Goal: Task Accomplishment & Management: Manage account settings

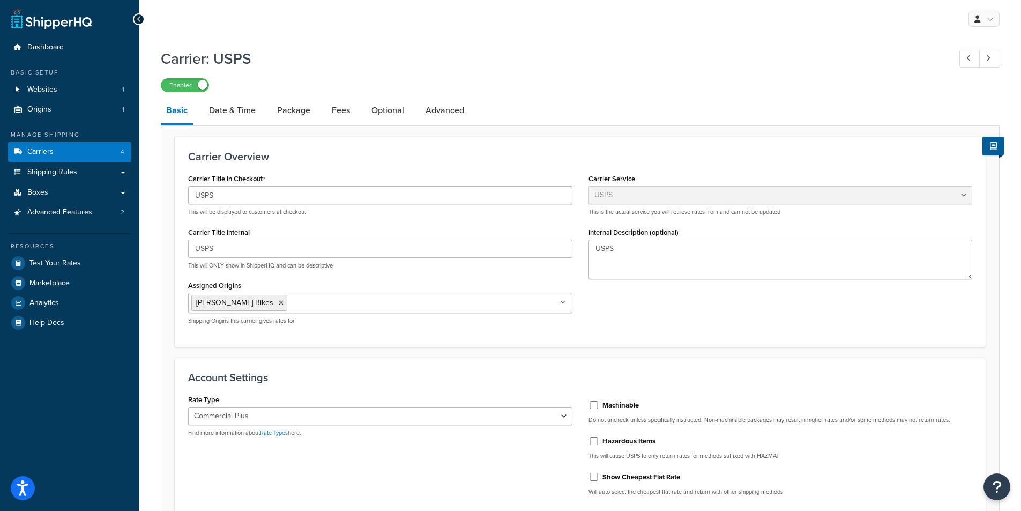
select select "usps"
select select "PLUS"
click at [234, 112] on link "Date & Time" at bounding box center [232, 111] width 57 height 26
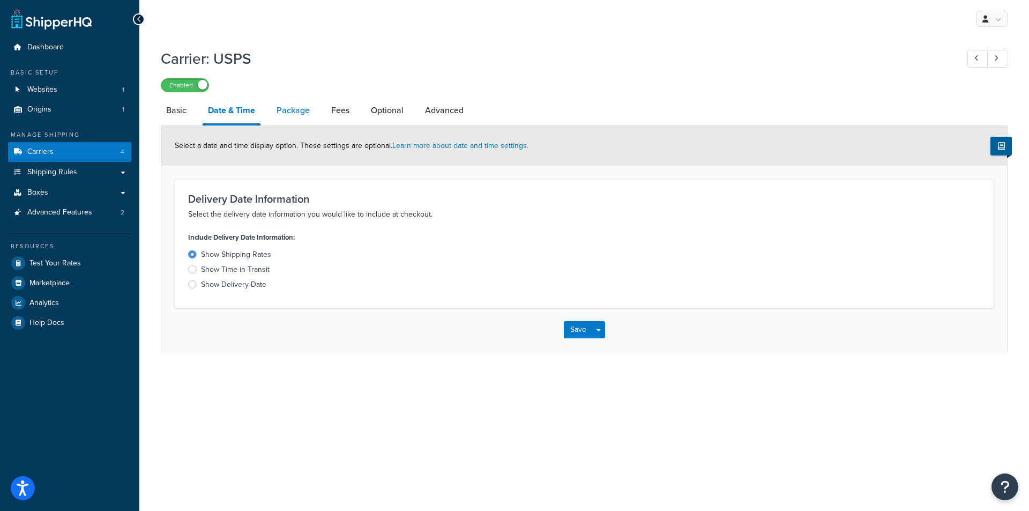
click at [292, 112] on link "Package" at bounding box center [293, 111] width 44 height 26
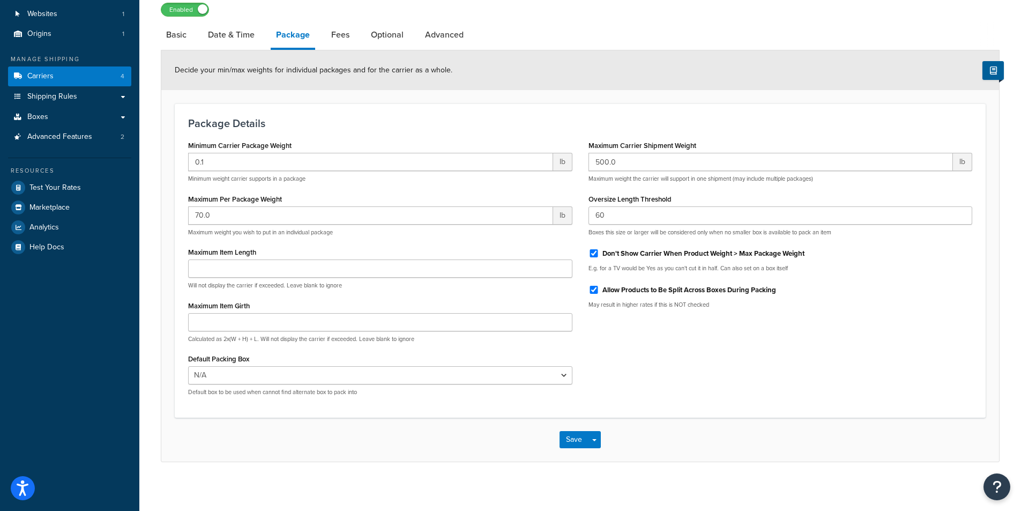
scroll to position [81, 0]
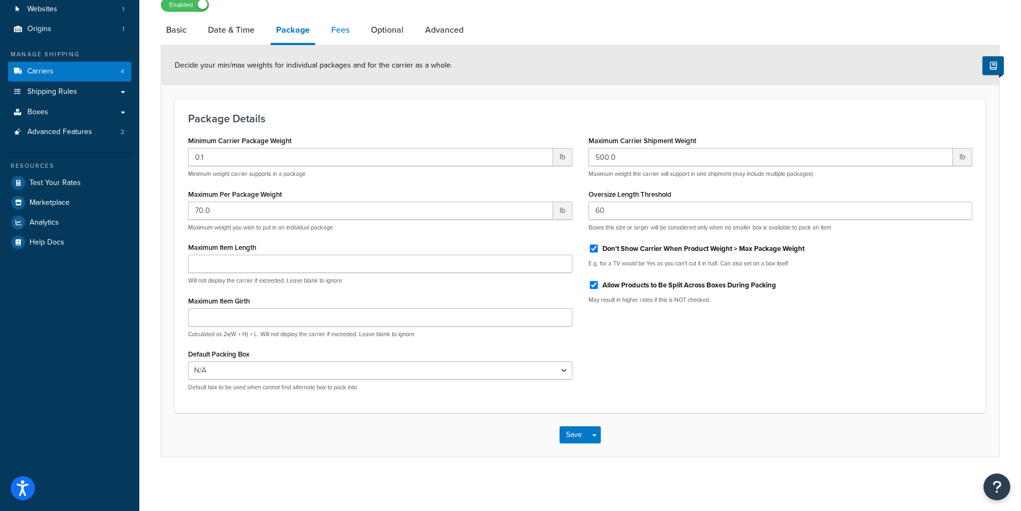
click at [342, 31] on link "Fees" at bounding box center [340, 30] width 29 height 26
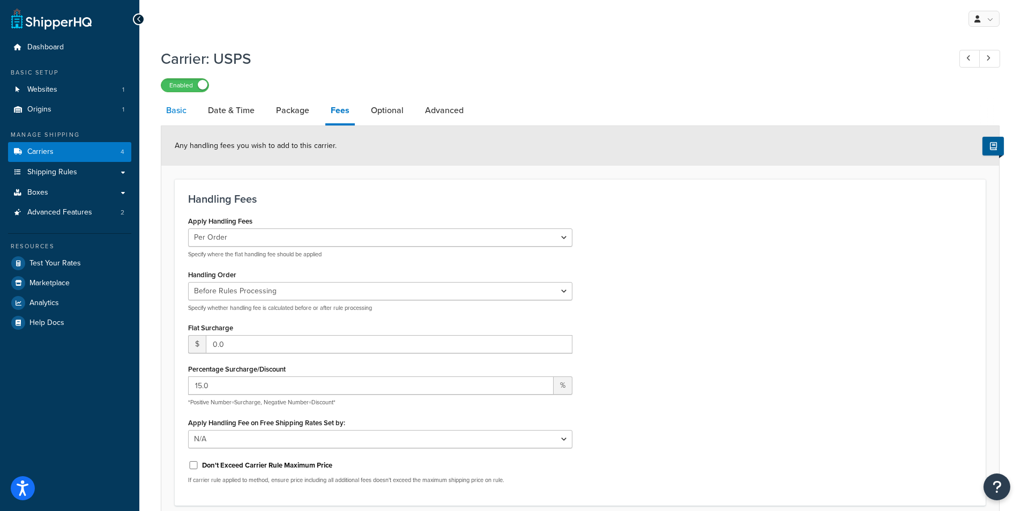
click at [182, 112] on link "Basic" at bounding box center [176, 111] width 31 height 26
select select "usps"
select select "PLUS"
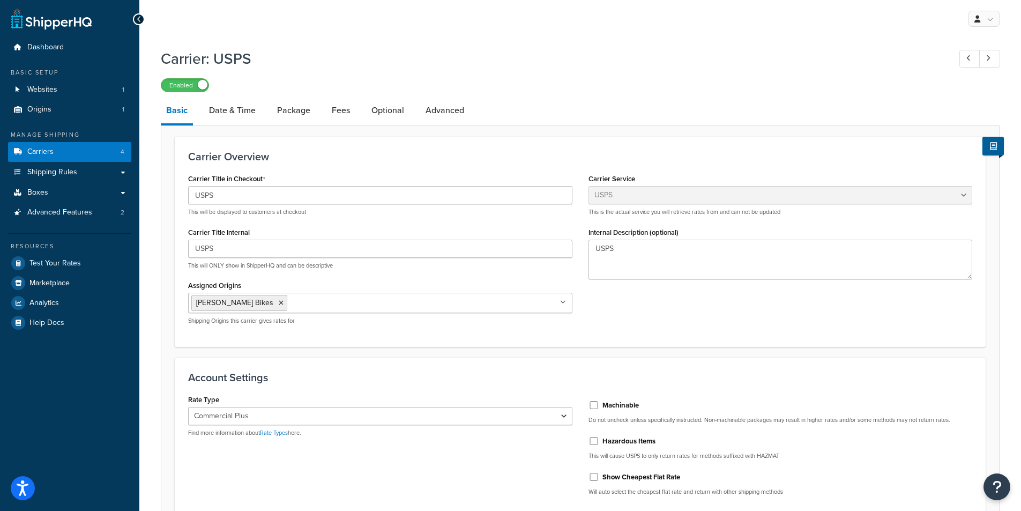
click at [139, 17] on icon at bounding box center [139, 20] width 5 height 8
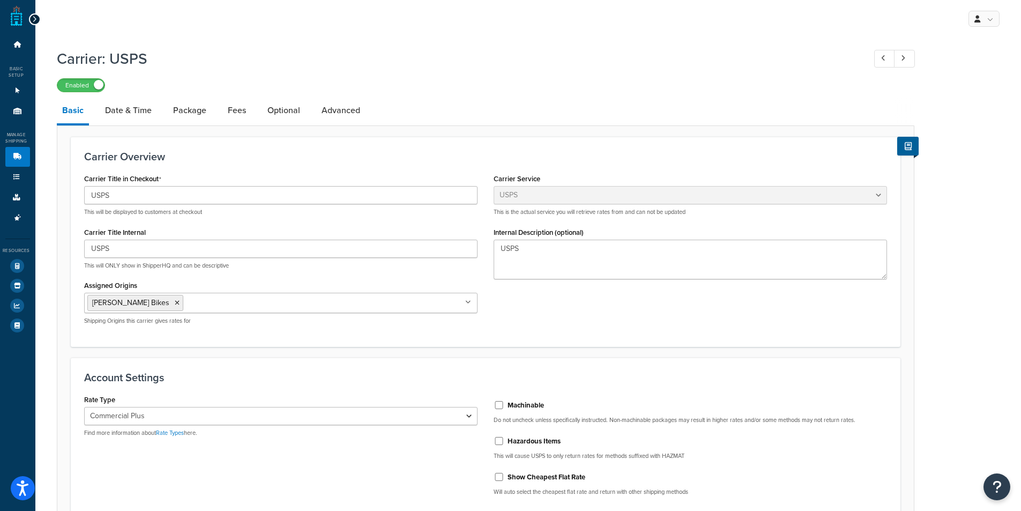
click at [34, 19] on icon at bounding box center [34, 20] width 5 height 8
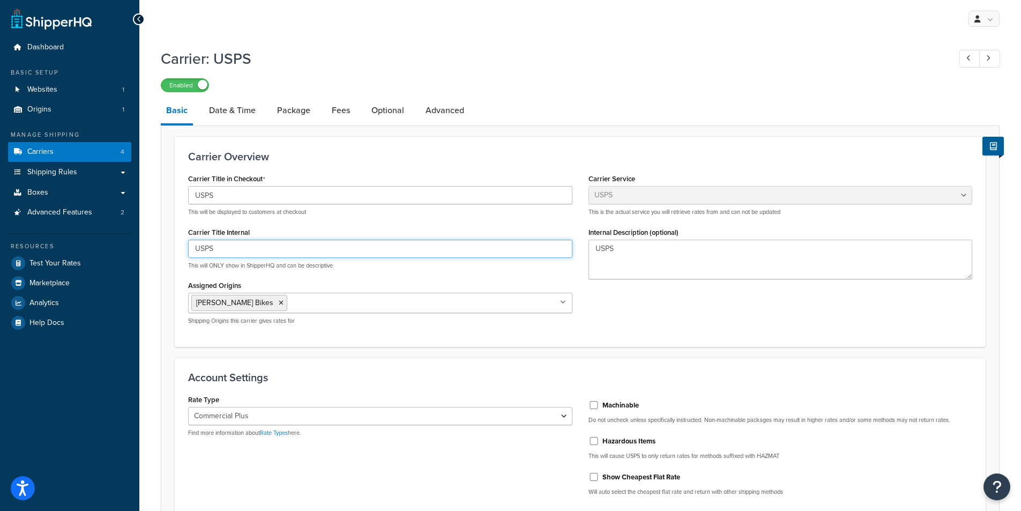
click at [274, 249] on input "USPS" at bounding box center [380, 249] width 384 height 18
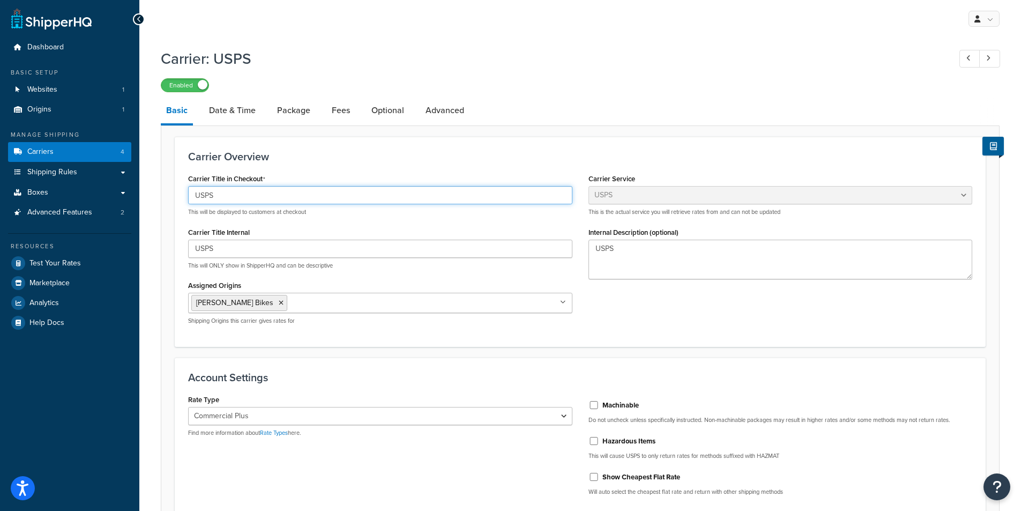
click at [257, 196] on input "USPS" at bounding box center [380, 195] width 384 height 18
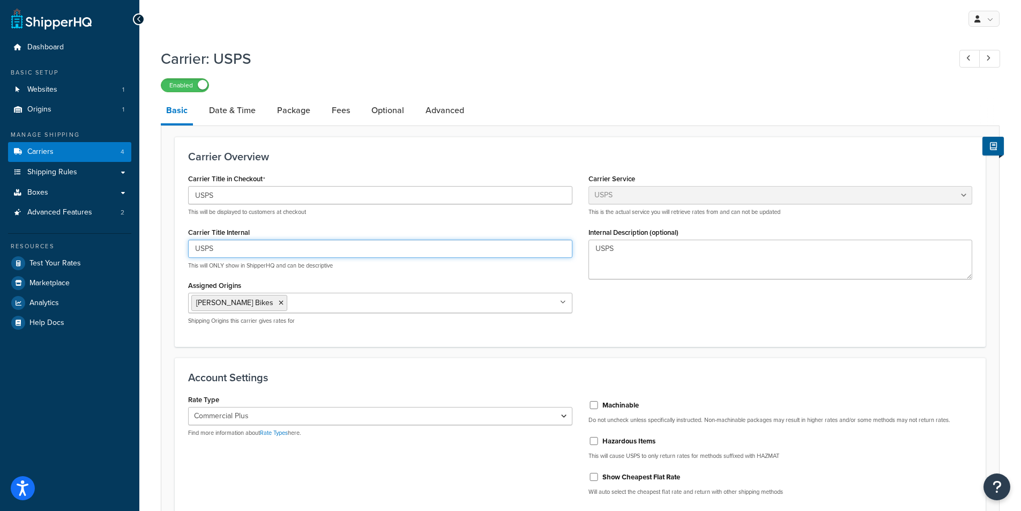
click at [259, 250] on input "USPS" at bounding box center [380, 249] width 384 height 18
click at [470, 283] on div "Assigned Origins Jones Bikes All Origins Shipping Origins this carrier gives ra…" at bounding box center [380, 301] width 384 height 47
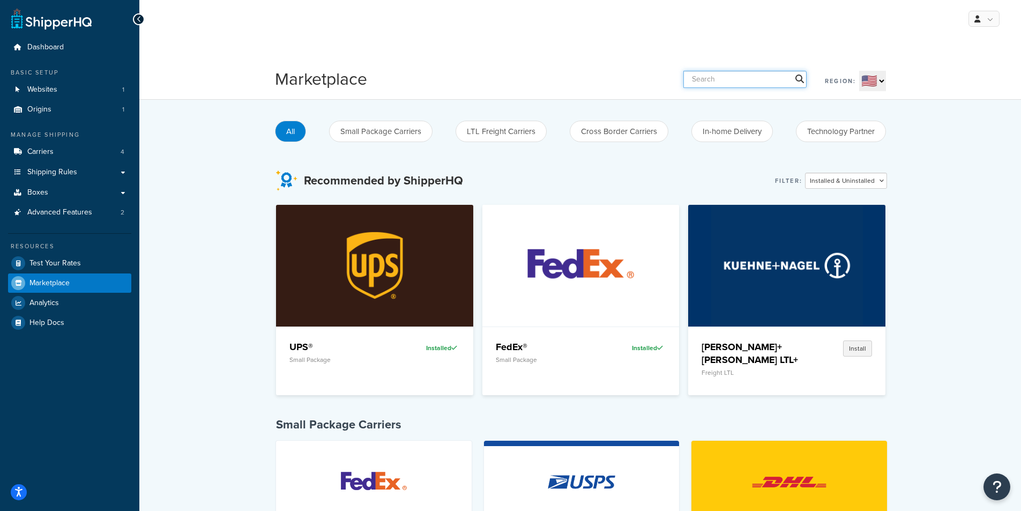
click at [758, 80] on input "text" at bounding box center [745, 79] width 123 height 17
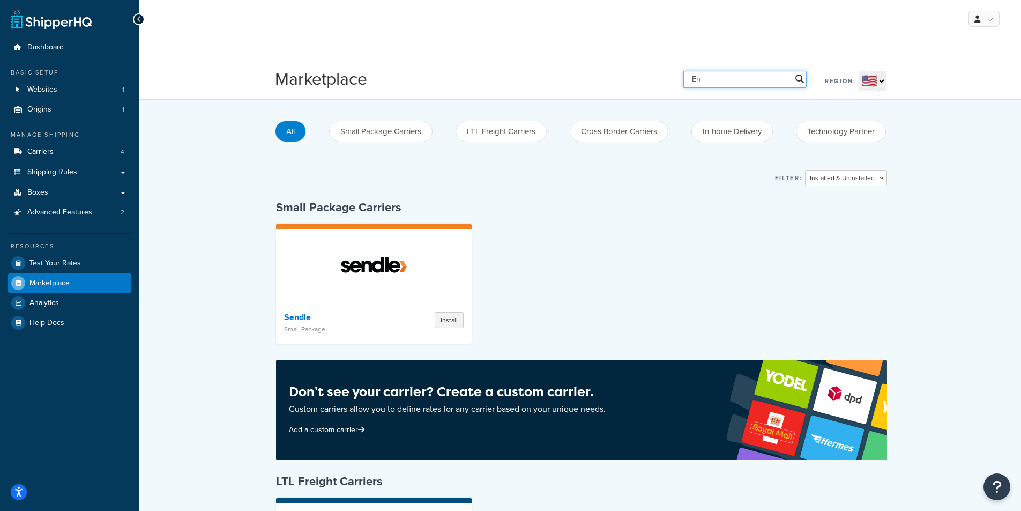
type input "E"
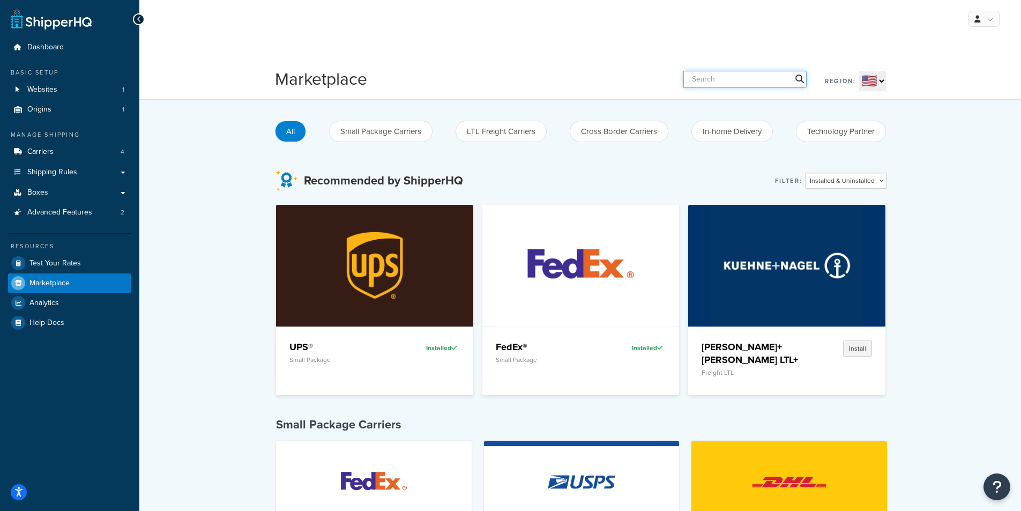
click at [746, 84] on input "text" at bounding box center [745, 79] width 123 height 17
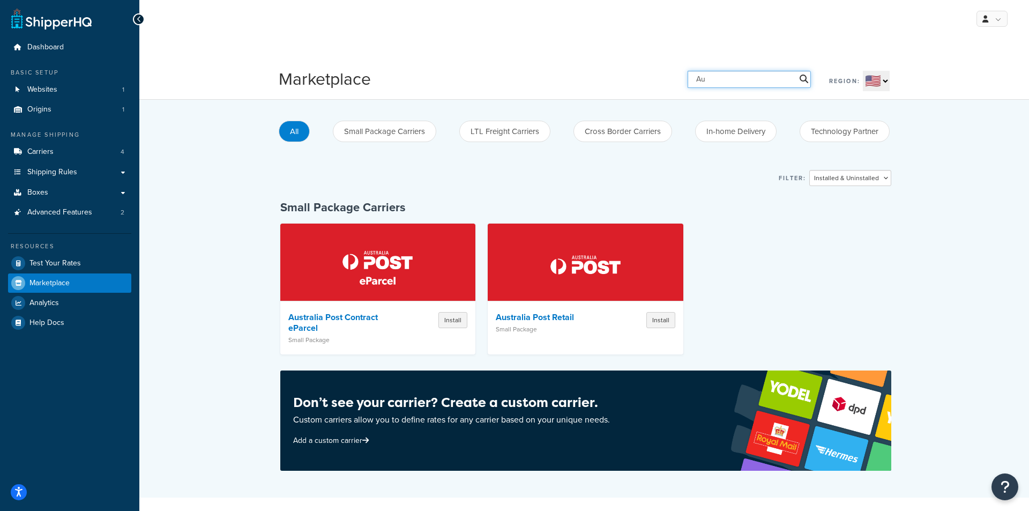
type input "A"
